Goal: Check status: Check status

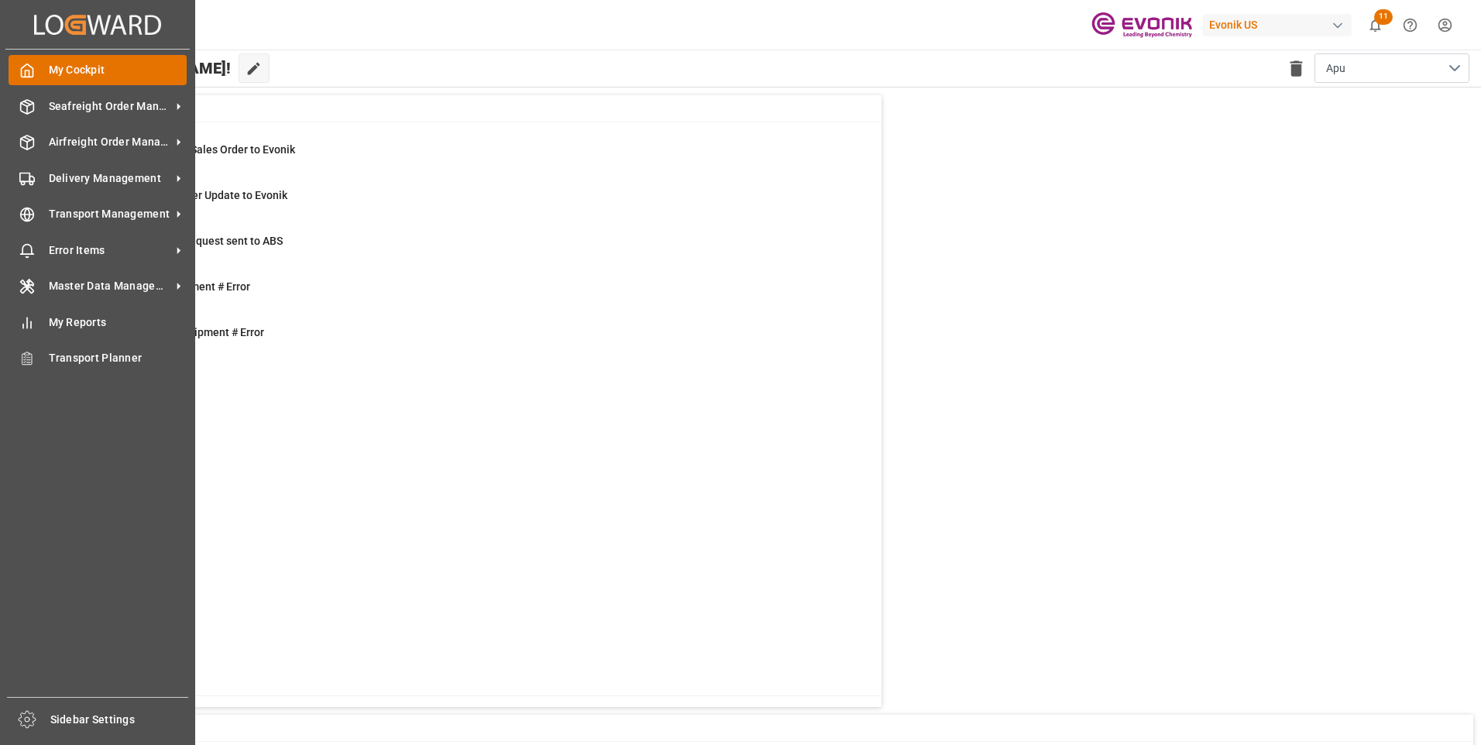
click at [34, 74] on icon at bounding box center [26, 70] width 15 height 15
click at [74, 108] on span "Seafreight Order Management" at bounding box center [110, 106] width 122 height 16
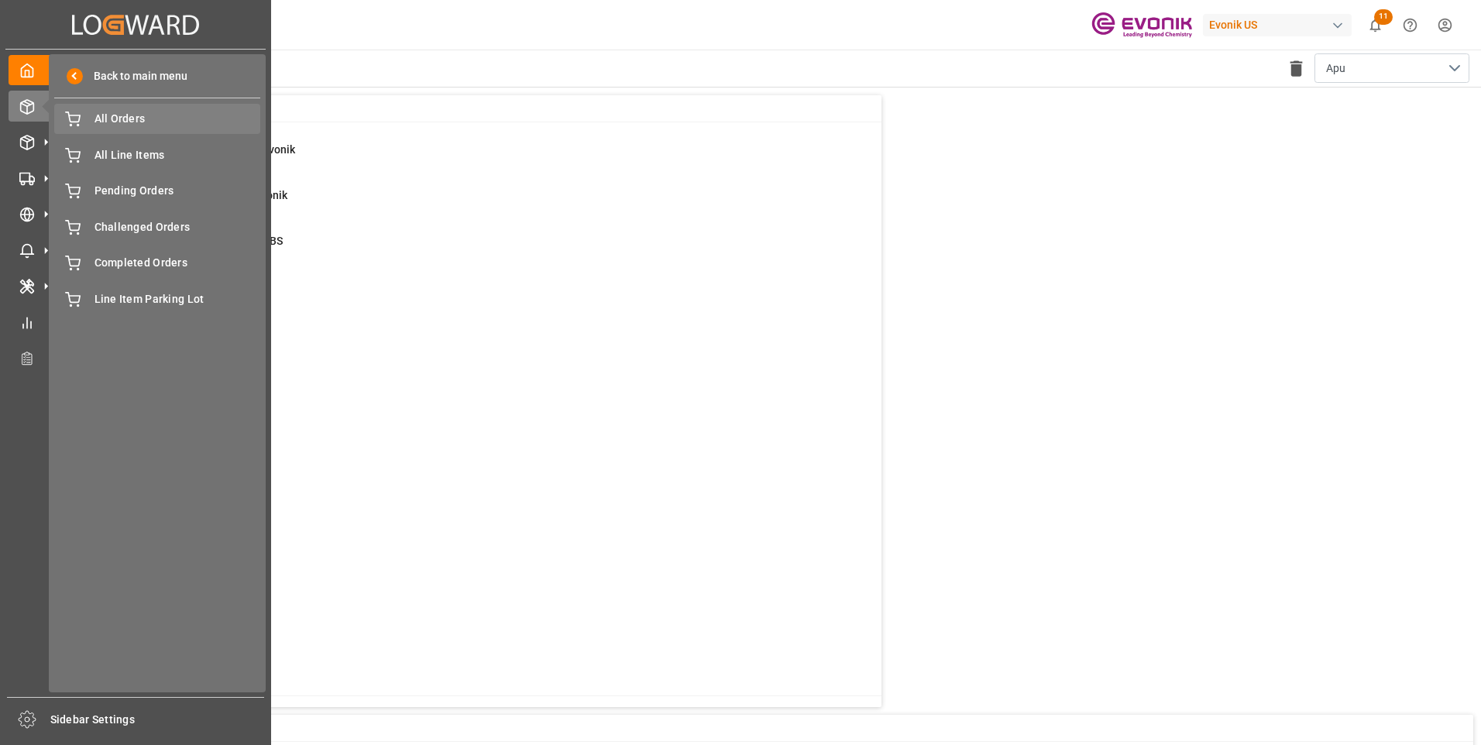
click at [122, 122] on span "All Orders" at bounding box center [177, 119] width 166 height 16
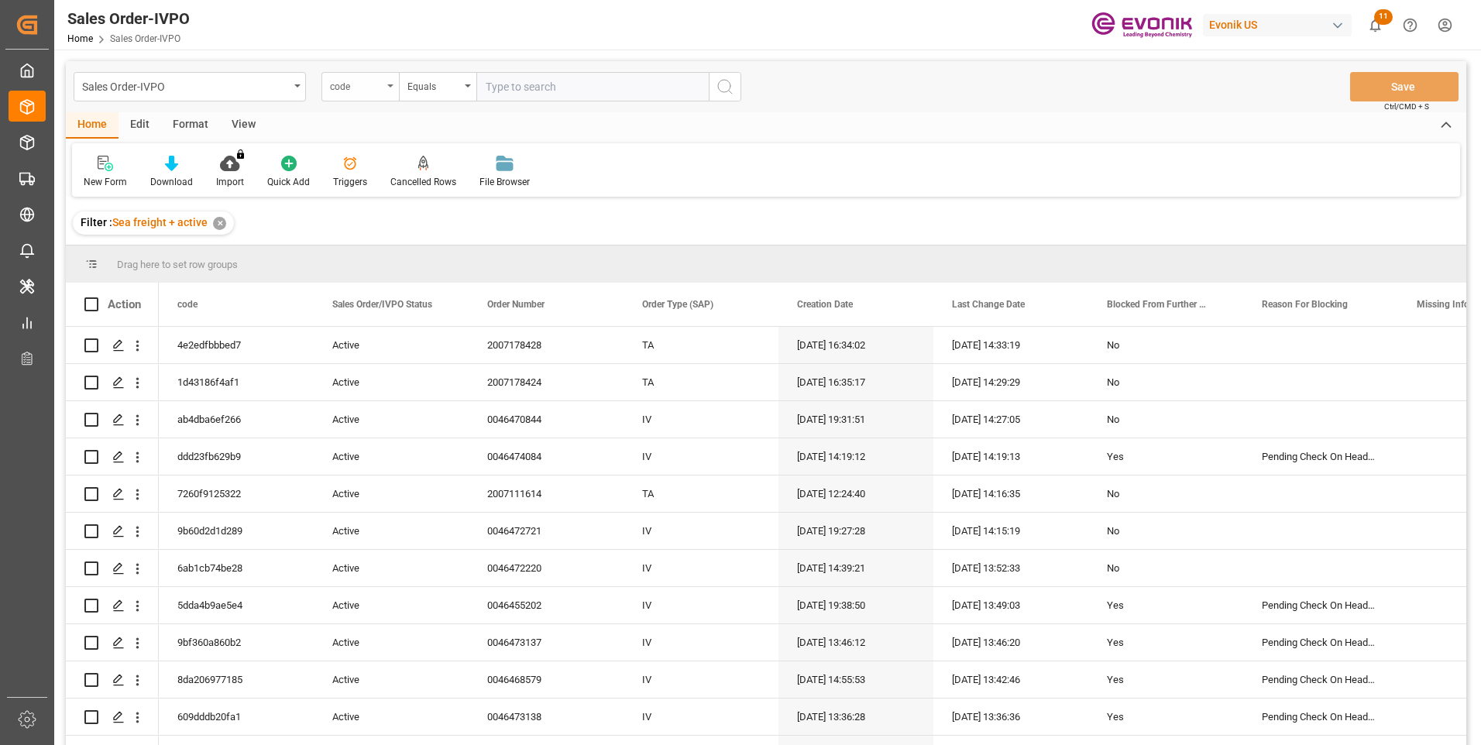
click at [388, 89] on div "code" at bounding box center [359, 86] width 77 height 29
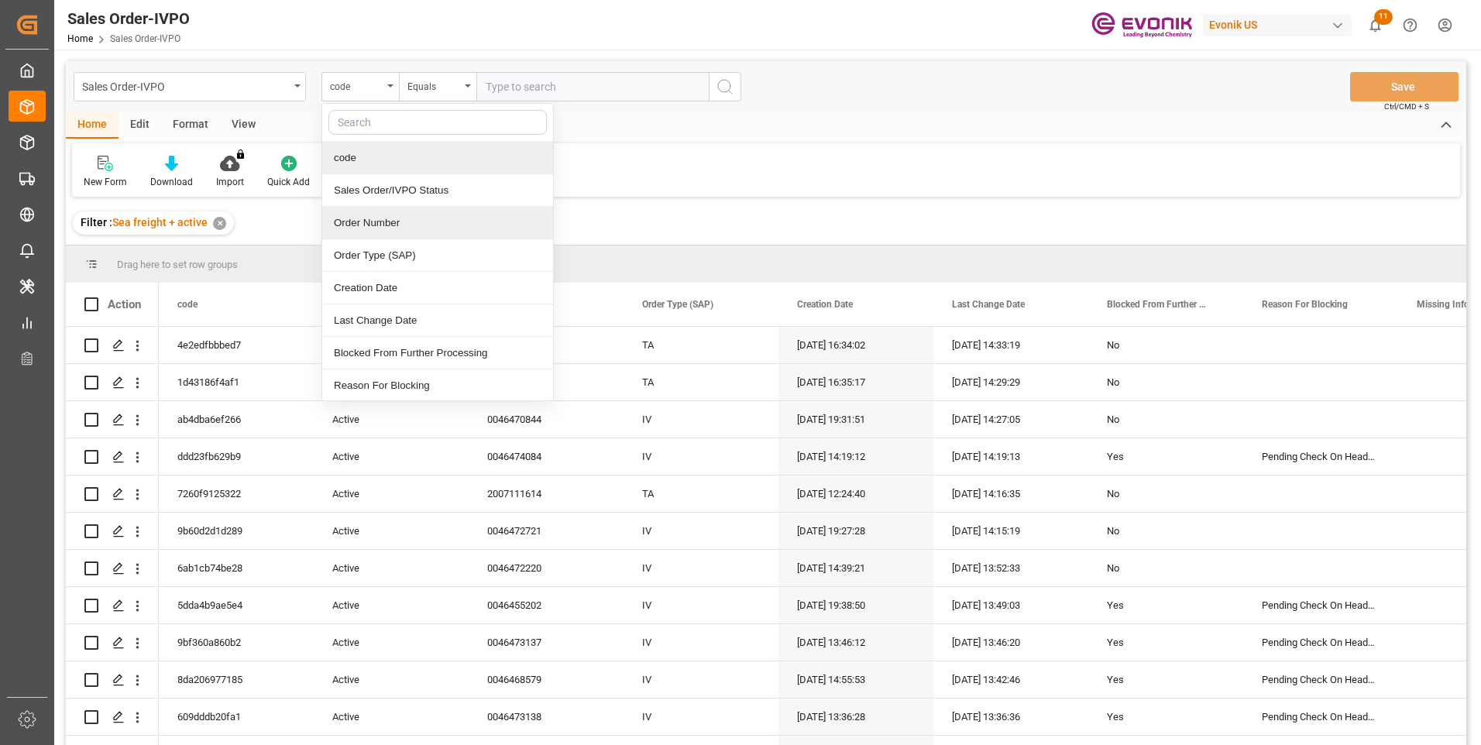
click at [359, 222] on div "Order Number" at bounding box center [437, 223] width 231 height 33
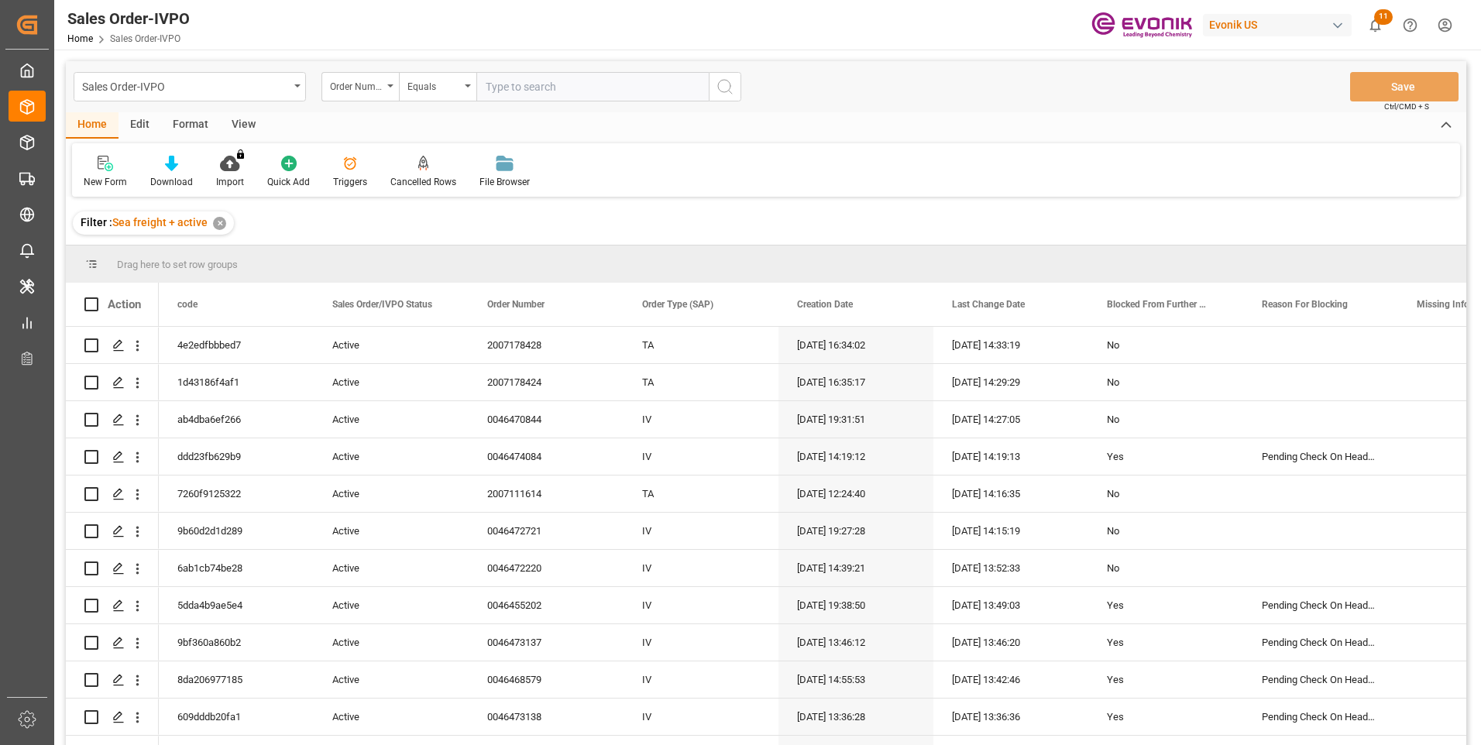
click at [503, 73] on input "text" at bounding box center [592, 86] width 232 height 29
paste input "2007135550"
type input "2007135550"
click at [730, 81] on icon "search button" at bounding box center [724, 86] width 19 height 19
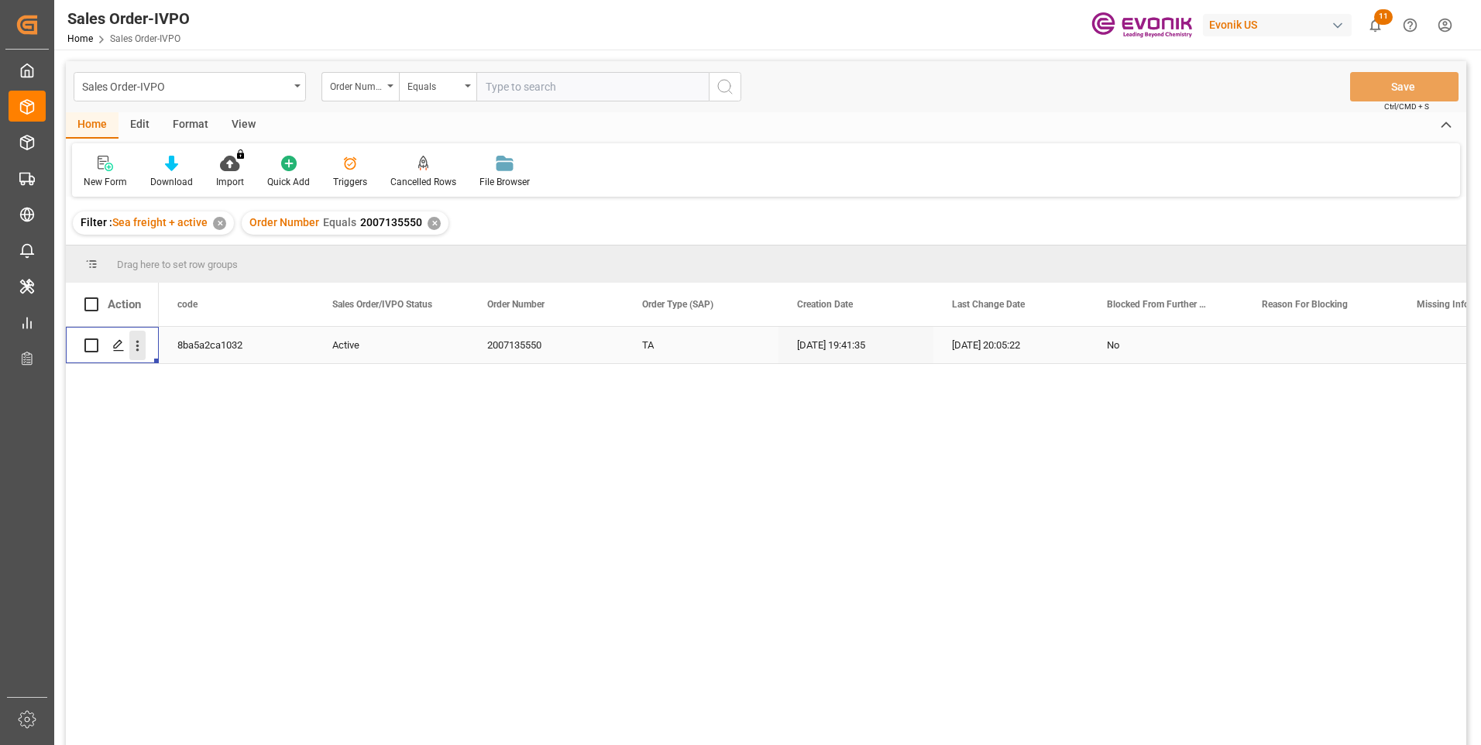
click at [136, 342] on icon "open menu" at bounding box center [137, 346] width 3 height 11
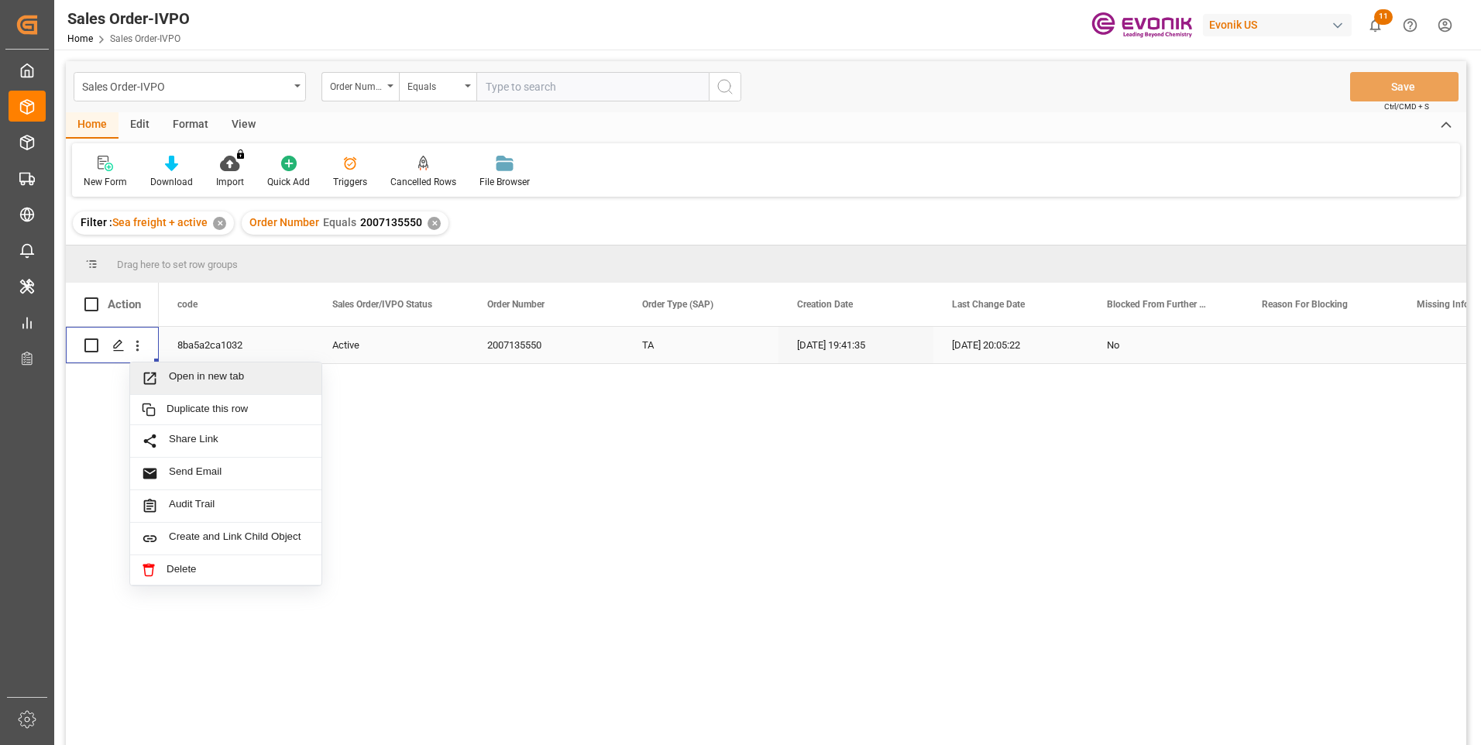
click at [218, 382] on span "Open in new tab" at bounding box center [239, 378] width 141 height 16
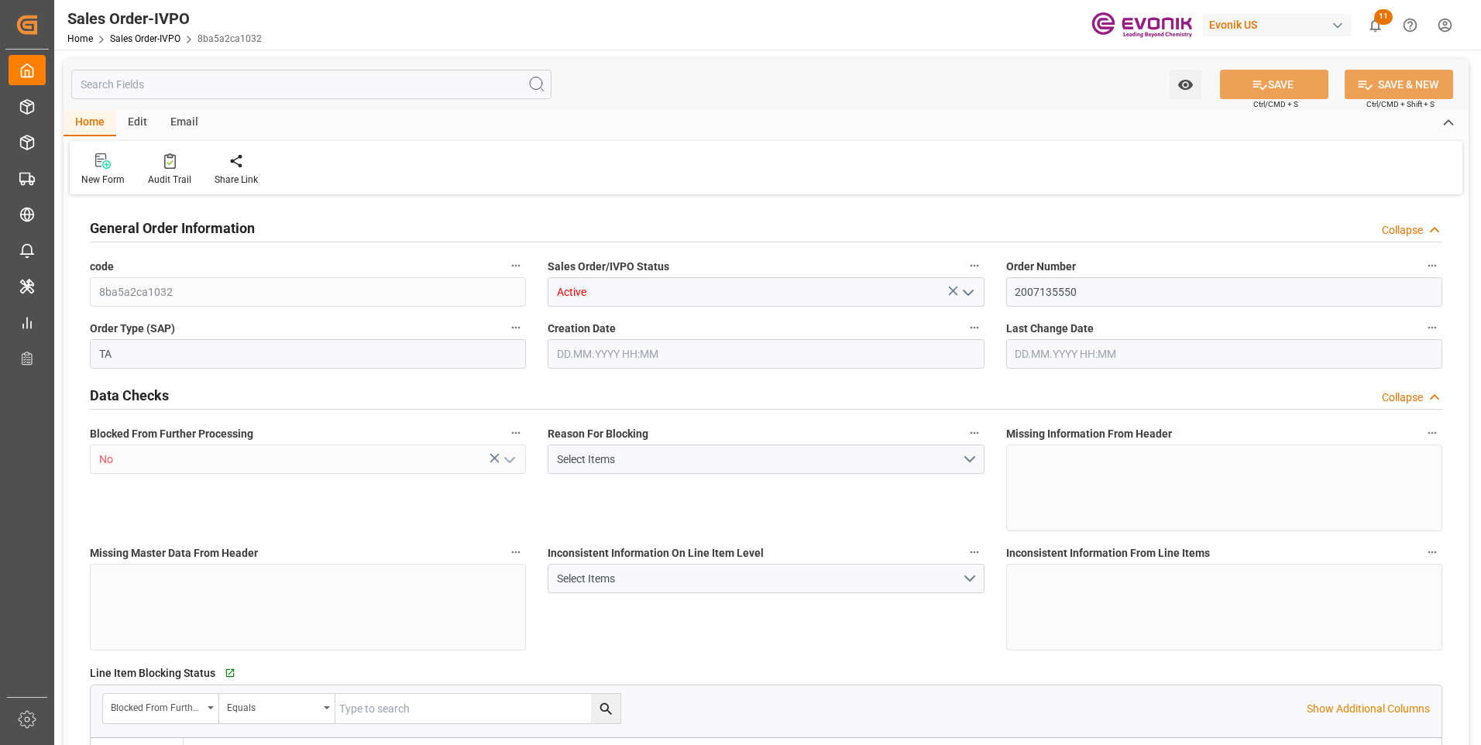
type input "COCTG"
type input "0"
type input "1"
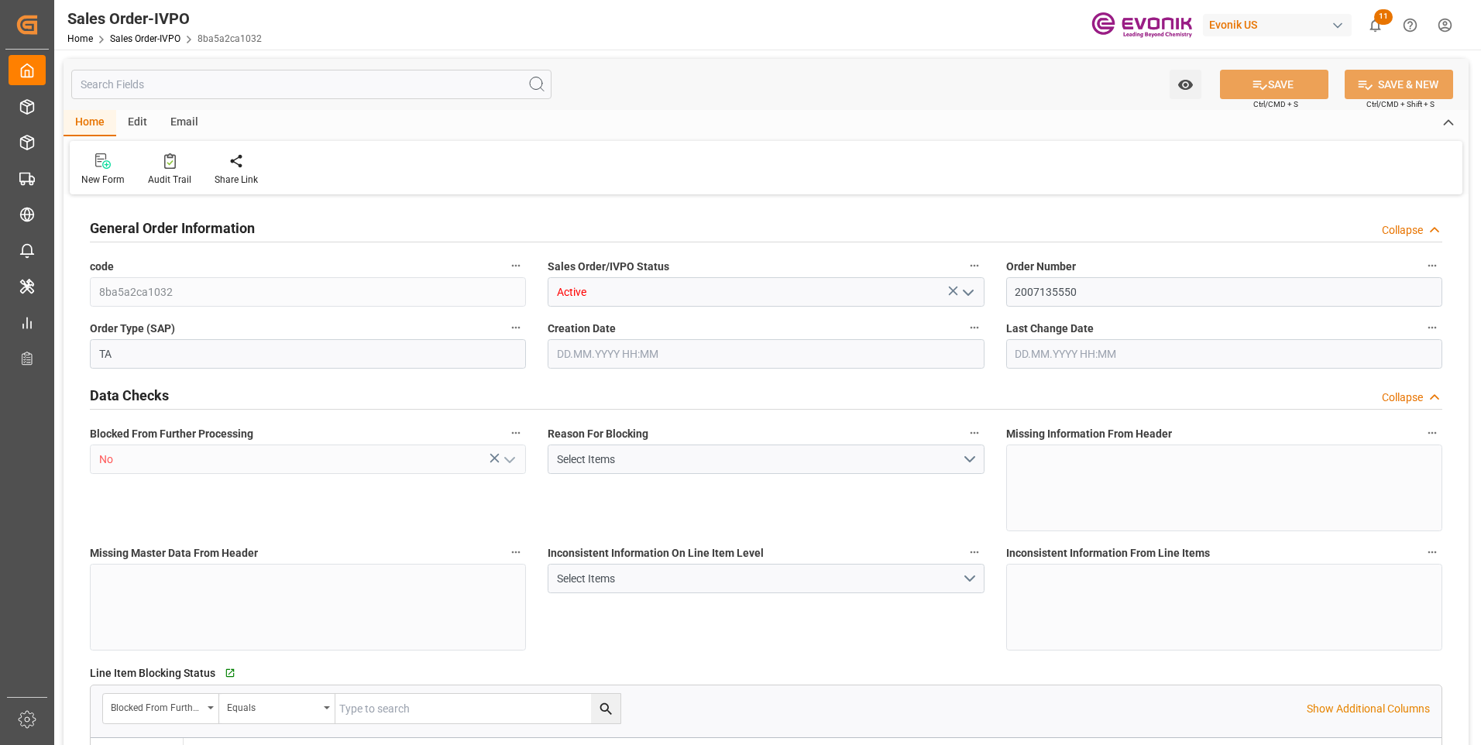
type input "6480"
type input "10.5682"
type input "17000"
type input "30"
type input "13.08.2025 19:41"
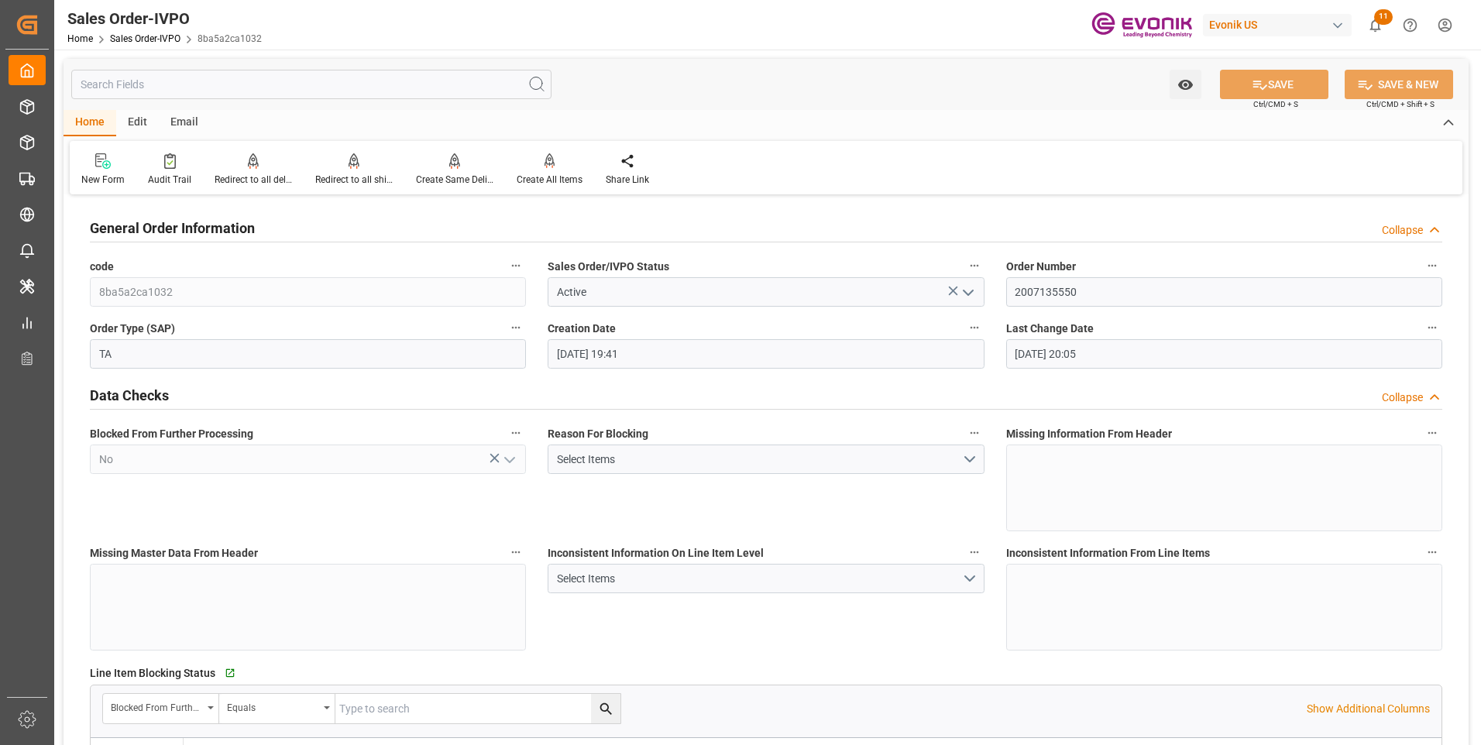
type input "15.08.2025 20:05"
click at [184, 90] on input "text" at bounding box center [311, 84] width 480 height 29
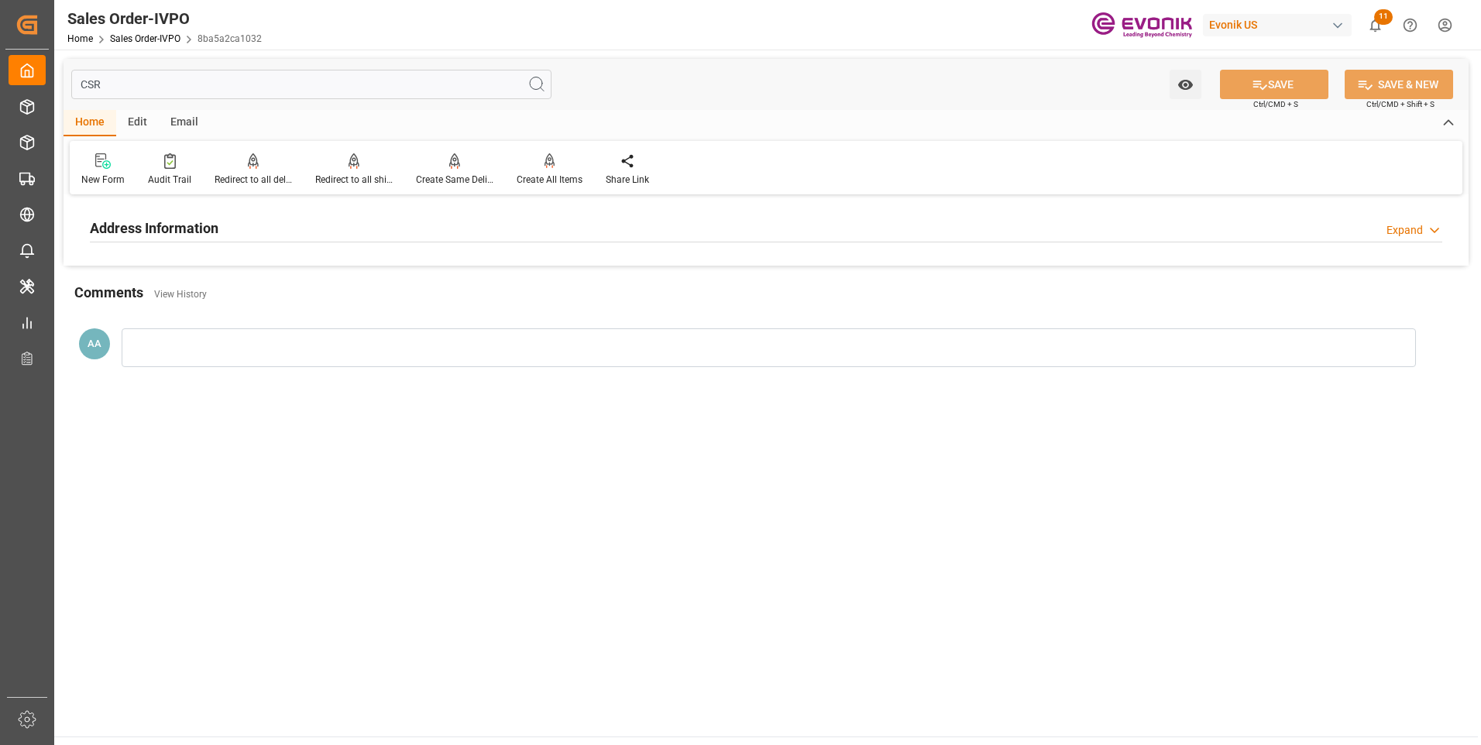
type input "CSR"
click at [179, 225] on h2 "Address Information" at bounding box center [154, 228] width 129 height 21
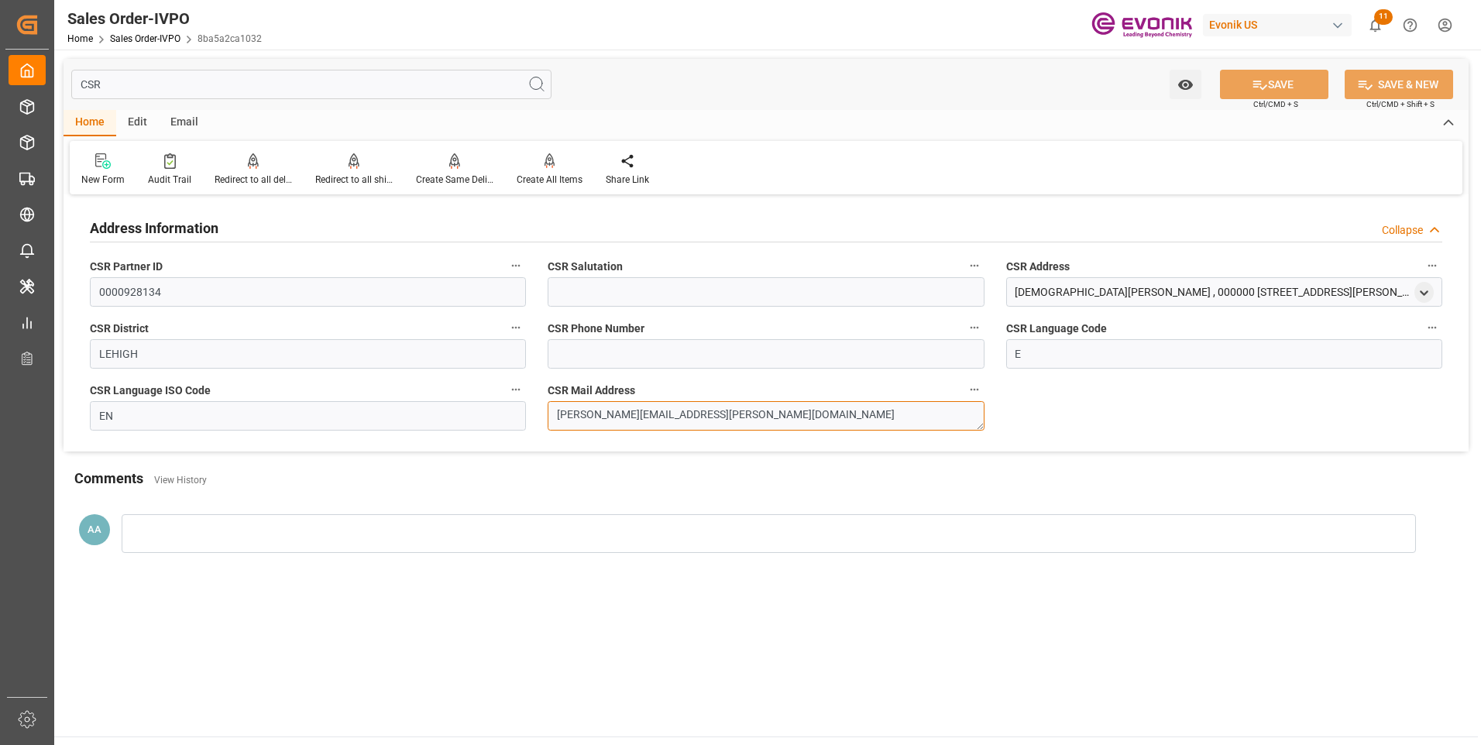
drag, startPoint x: 719, startPoint y: 418, endPoint x: 506, endPoint y: 420, distance: 212.9
click at [506, 420] on div "Address Information Collapse CSR Partner ID 0000928134 CSR Salutation CSR Addre…" at bounding box center [765, 325] width 1405 height 252
